Goal: Information Seeking & Learning: Learn about a topic

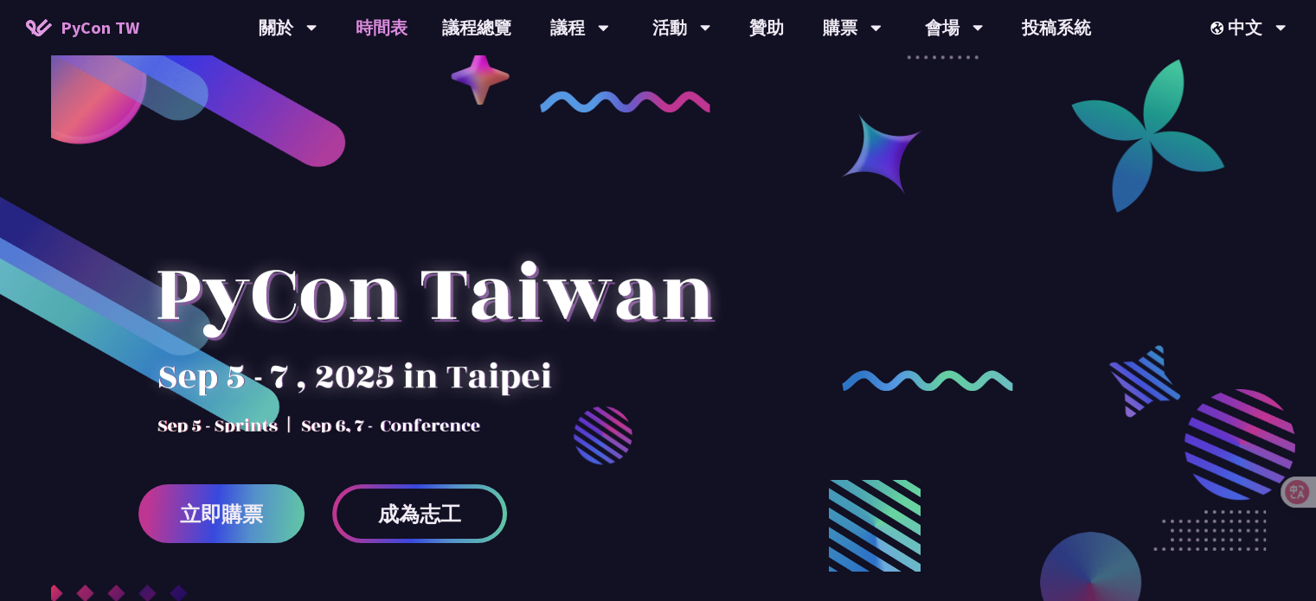
click at [391, 27] on link "時間表" at bounding box center [381, 27] width 87 height 55
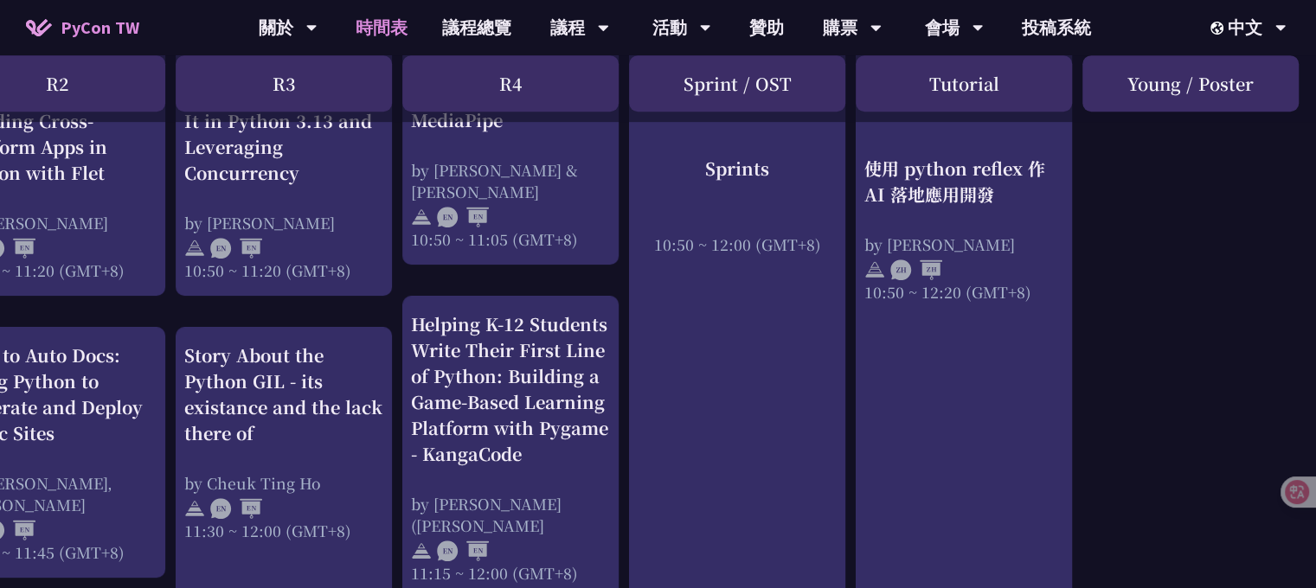
scroll to position [803, 522]
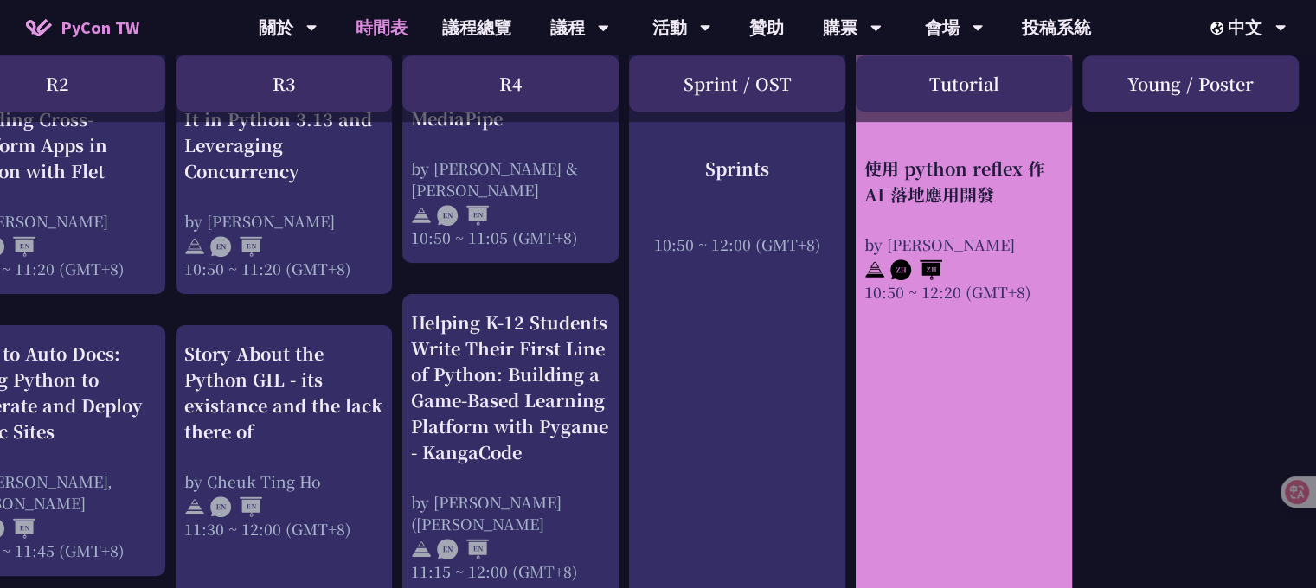
click at [1020, 196] on div "使用 python reflex 作 AI 落地應用開發" at bounding box center [963, 182] width 199 height 52
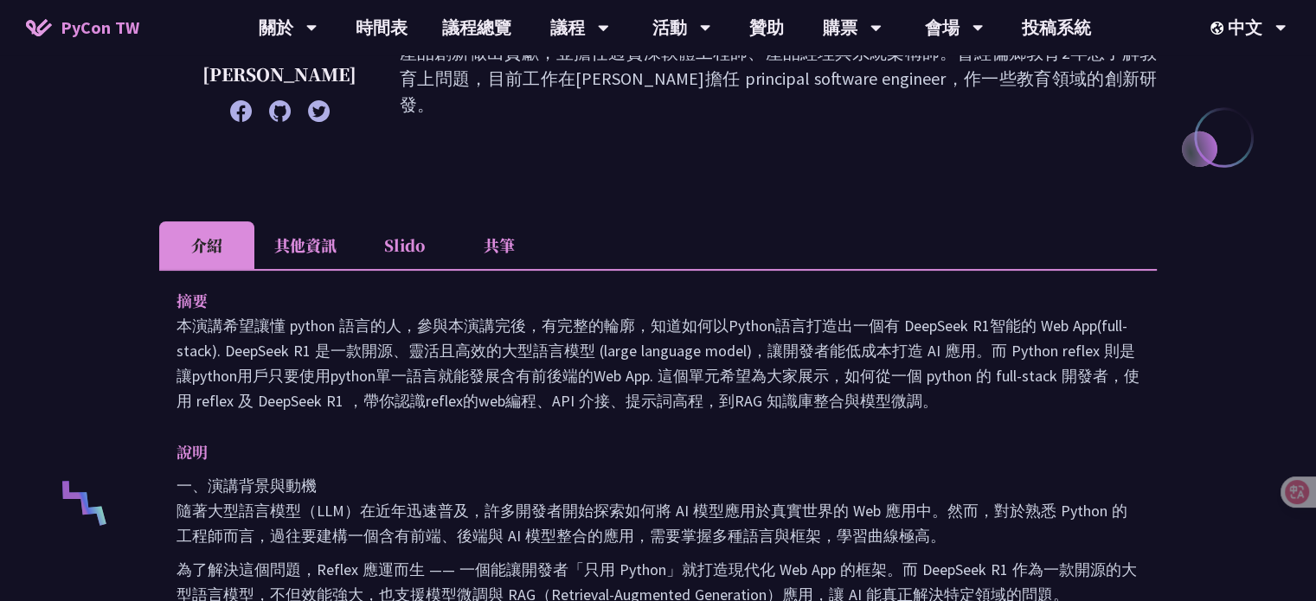
scroll to position [363, 0]
click at [501, 248] on li "共筆" at bounding box center [499, 245] width 95 height 48
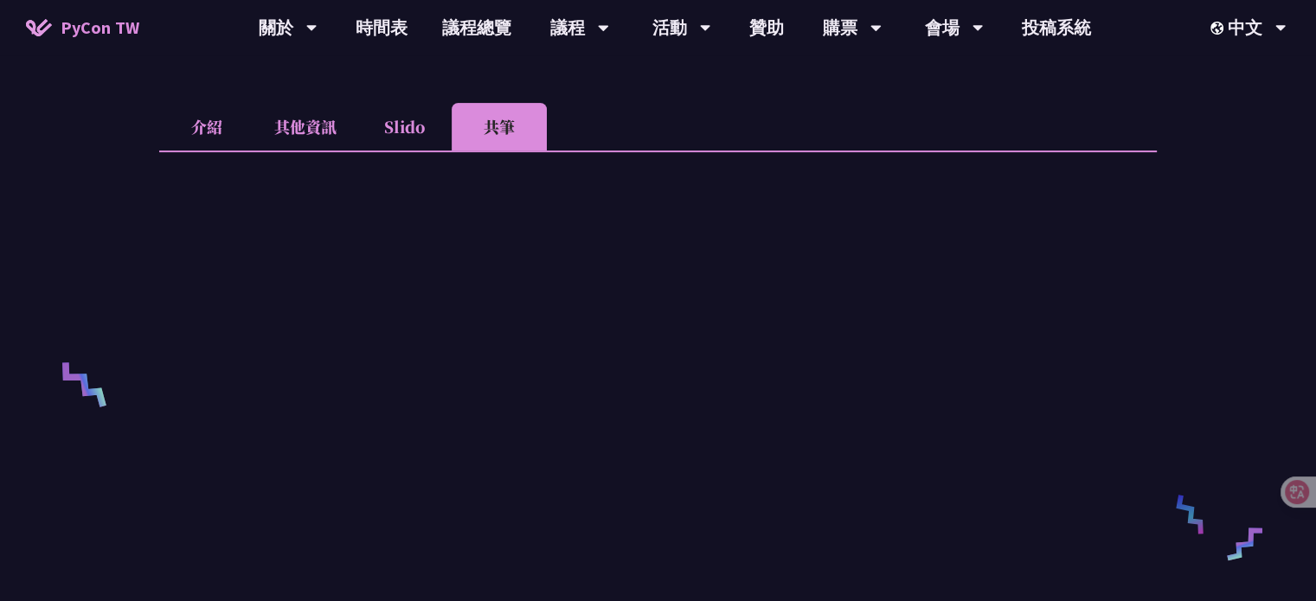
scroll to position [480, 0]
click at [409, 131] on li "Slido" at bounding box center [403, 128] width 95 height 48
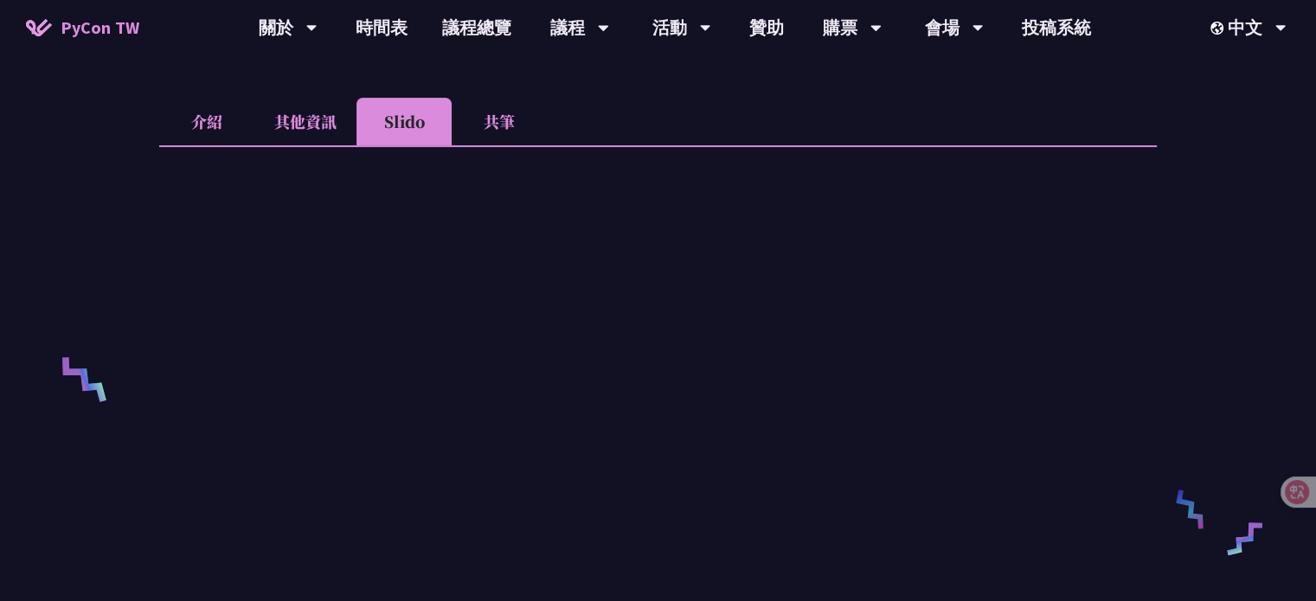
scroll to position [487, 0]
click at [311, 120] on li "其他資訊" at bounding box center [305, 121] width 102 height 48
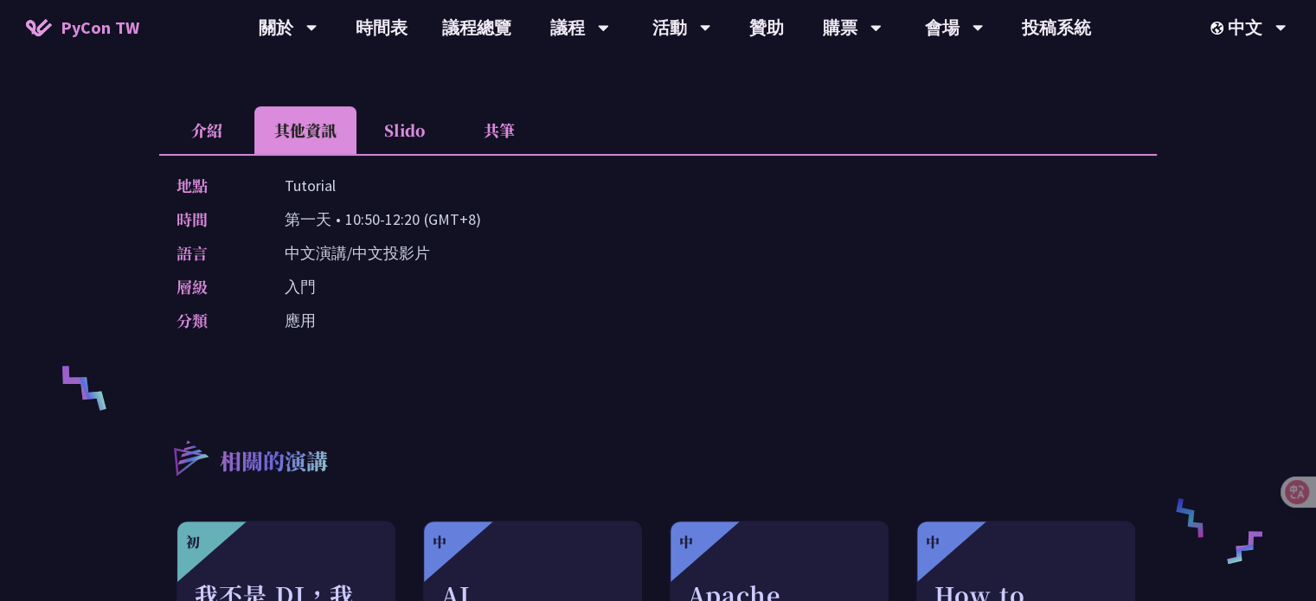
scroll to position [478, 0]
click at [209, 130] on li "介紹" at bounding box center [206, 130] width 95 height 48
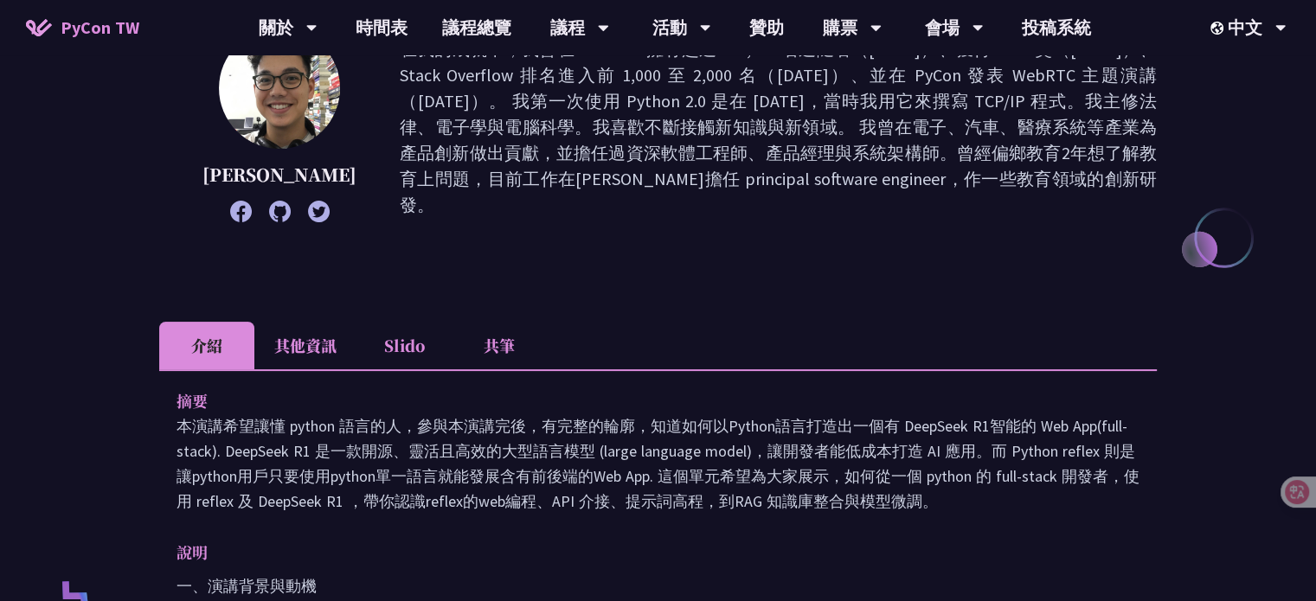
scroll to position [249, 0]
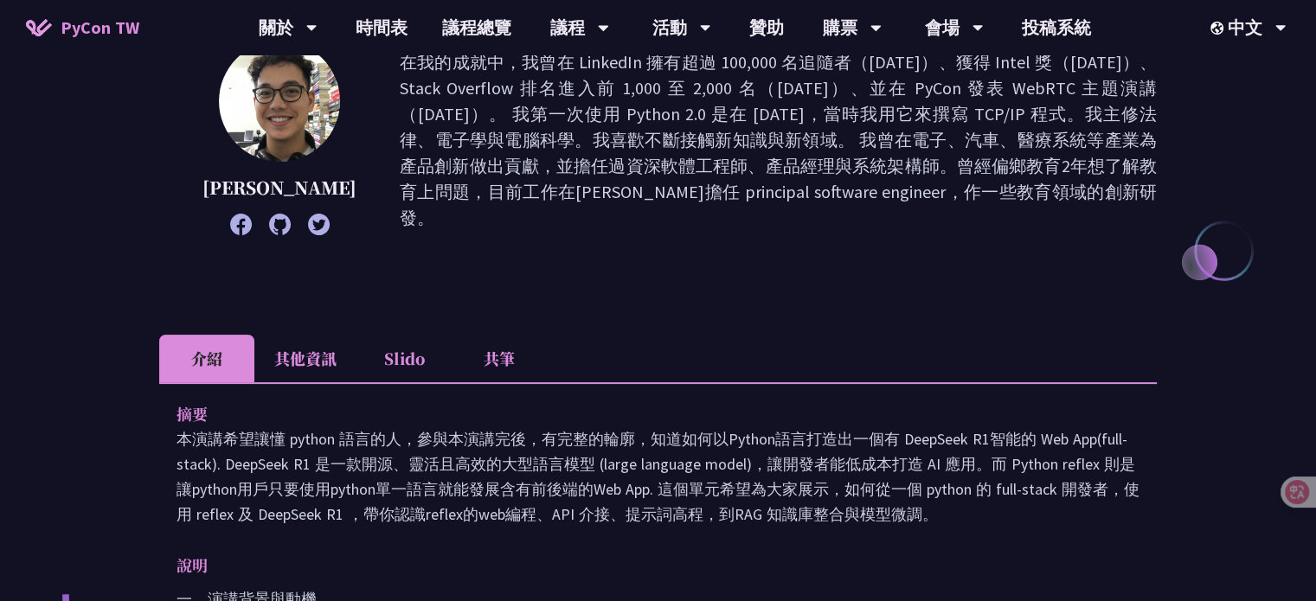
click at [269, 224] on icon at bounding box center [280, 225] width 22 height 22
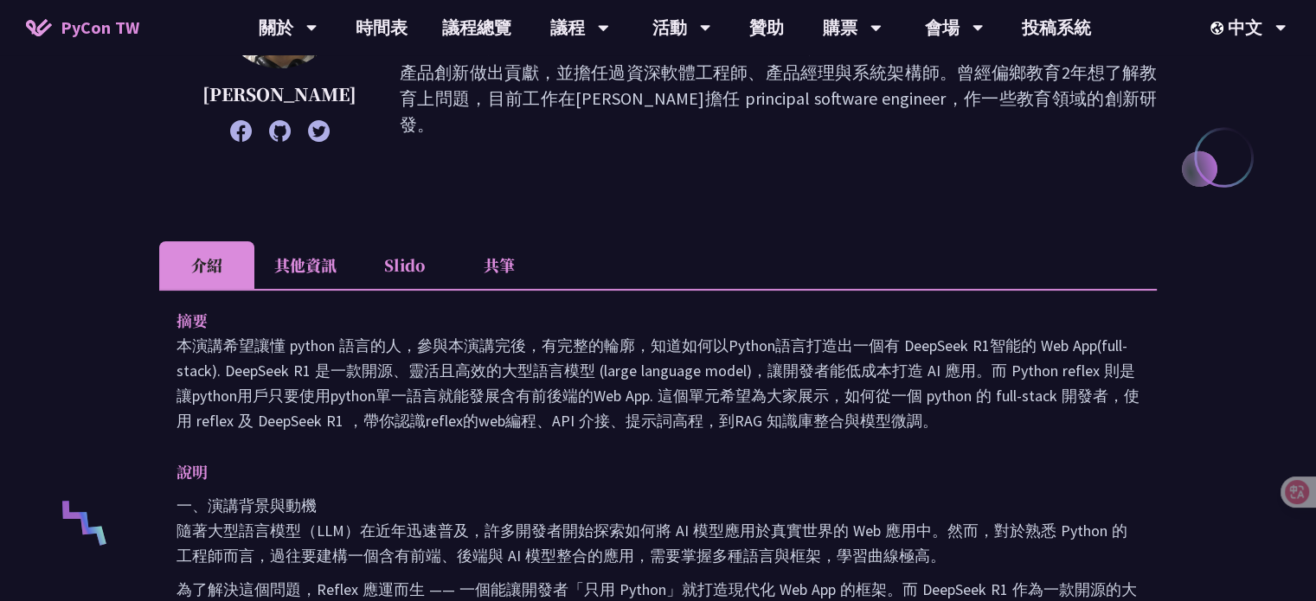
scroll to position [342, 0]
click at [304, 263] on li "其他資訊" at bounding box center [305, 266] width 102 height 48
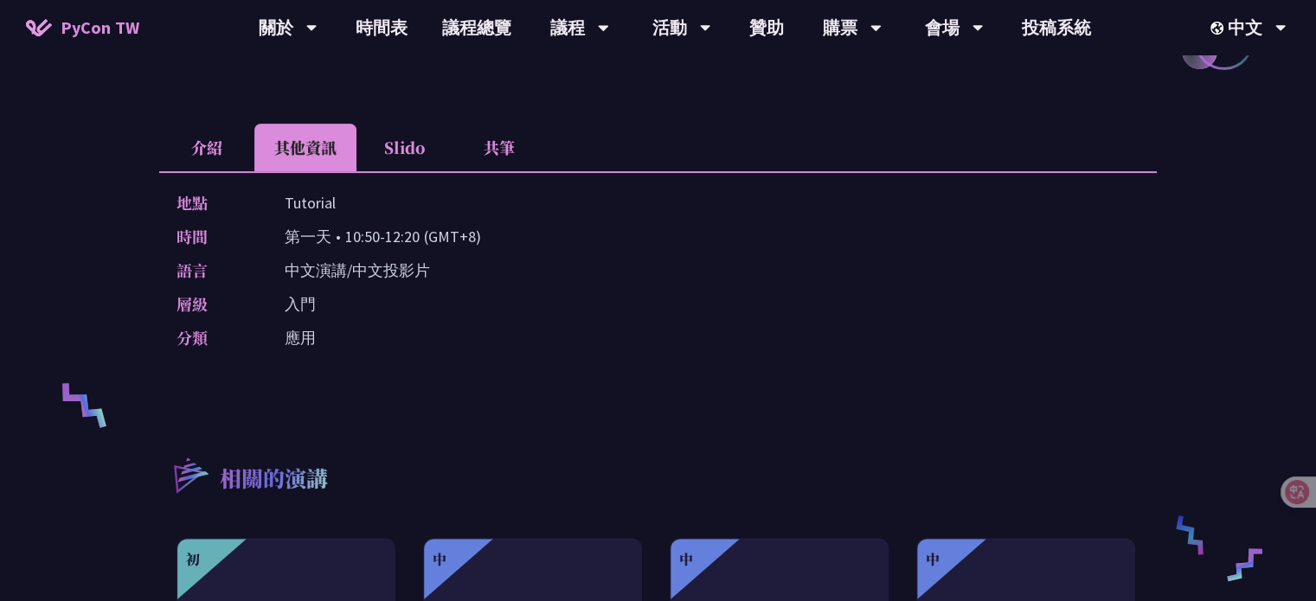
scroll to position [459, 0]
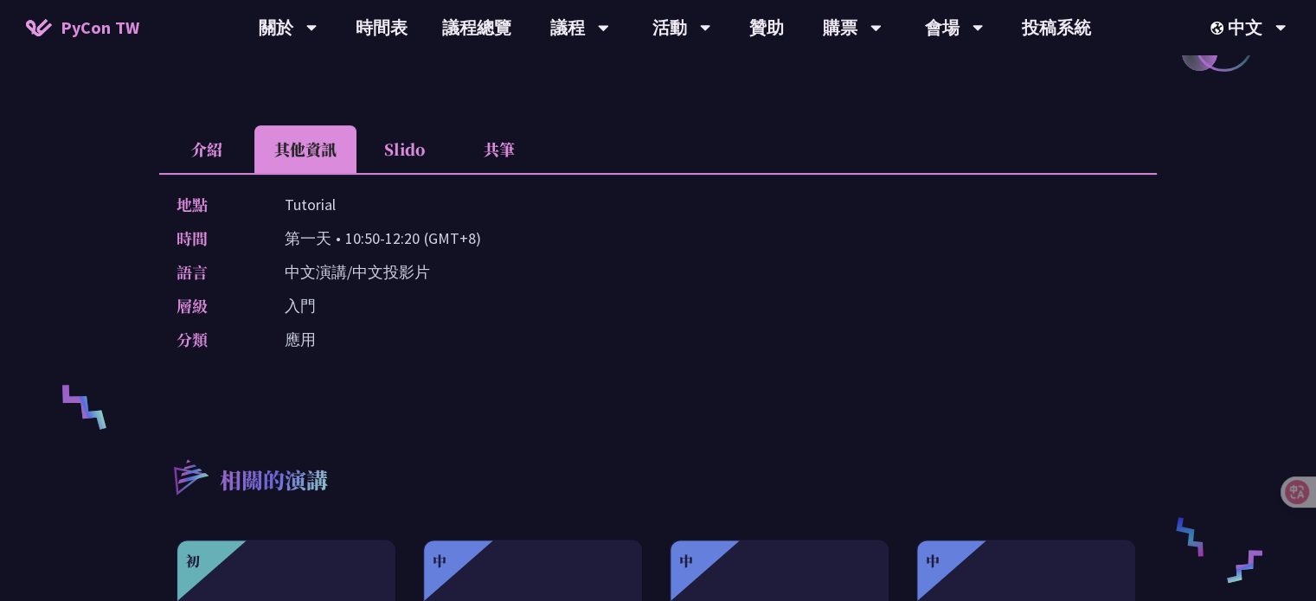
click at [221, 150] on li "介紹" at bounding box center [206, 149] width 95 height 48
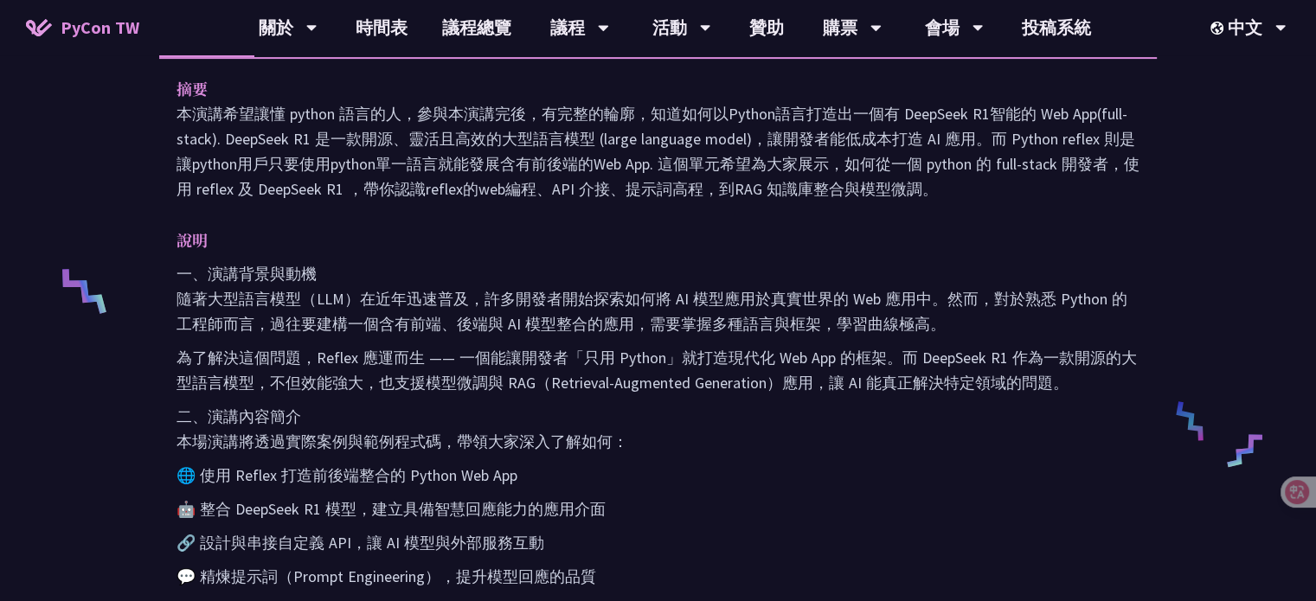
scroll to position [576, 0]
